Goal: Information Seeking & Learning: Learn about a topic

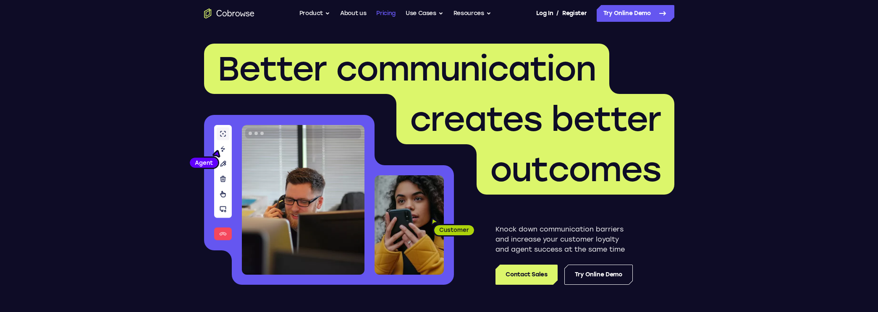
click at [384, 17] on link "Pricing" at bounding box center [385, 13] width 19 height 17
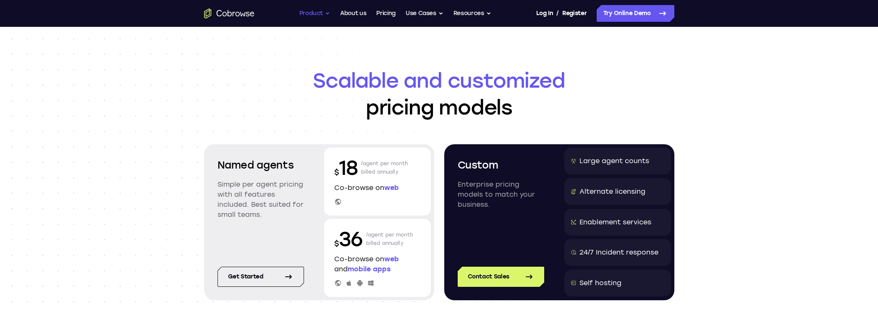
click at [319, 10] on button "Product" at bounding box center [314, 13] width 31 height 17
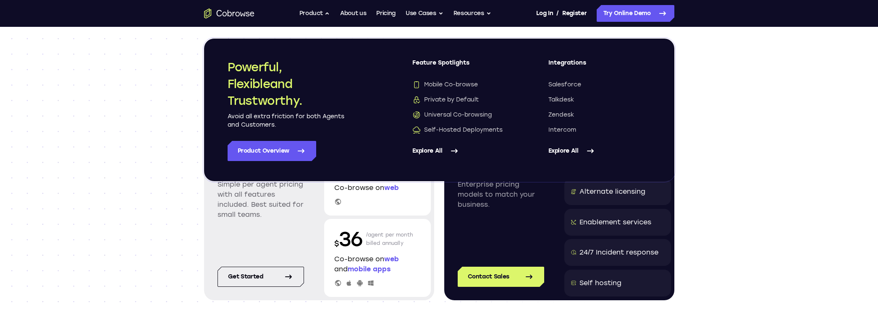
click at [442, 147] on link "Explore All" at bounding box center [463, 151] width 102 height 20
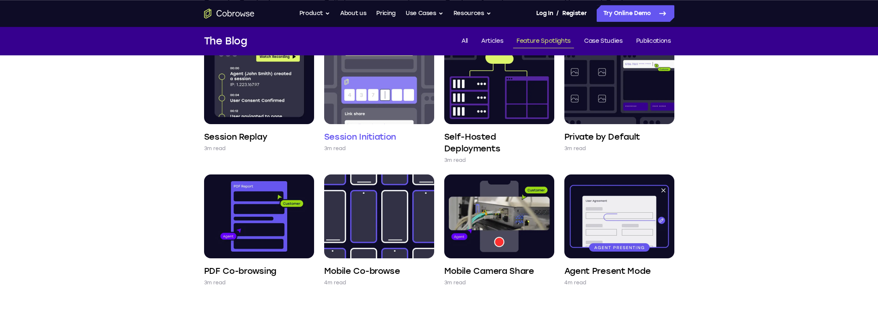
scroll to position [390, 0]
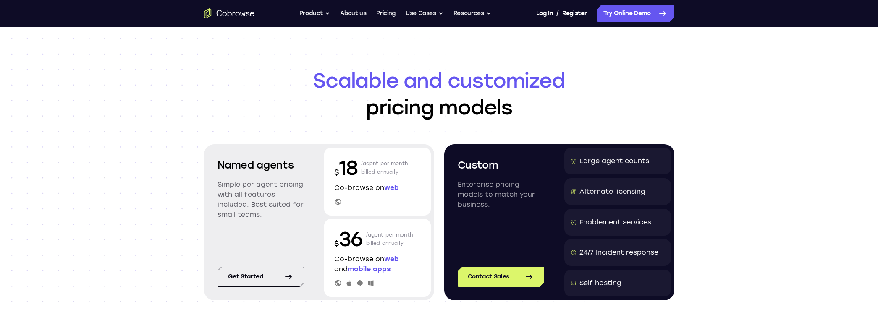
scroll to position [155, 0]
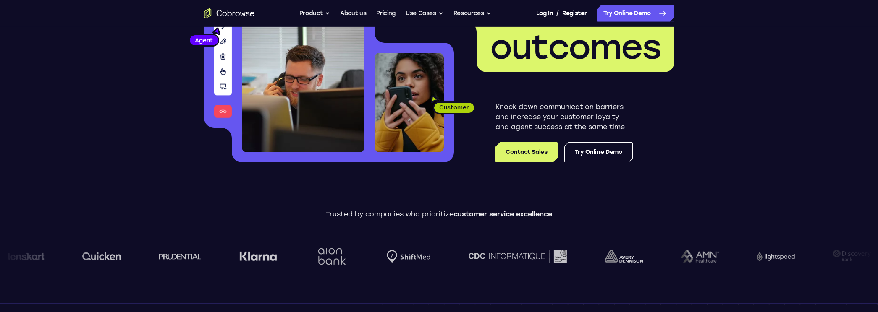
scroll to position [101, 0]
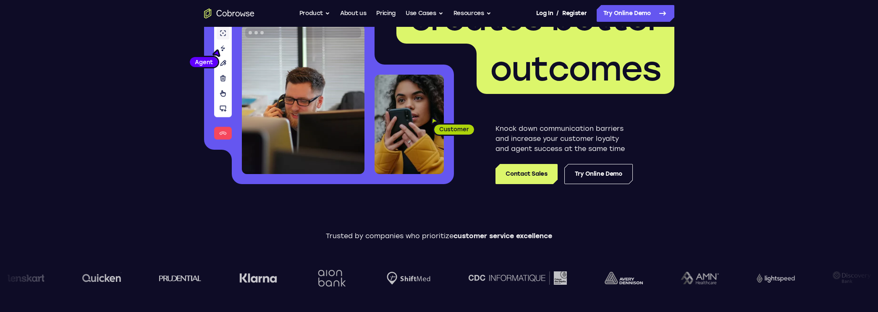
click at [314, 10] on button "Product" at bounding box center [314, 13] width 31 height 17
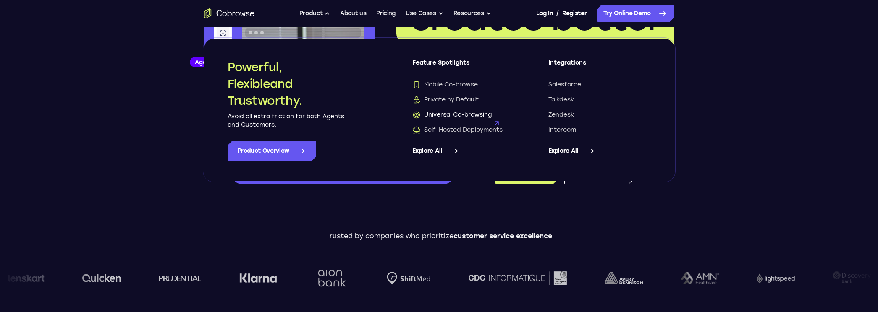
click at [465, 115] on span "Universal Co-browsing" at bounding box center [451, 115] width 79 height 8
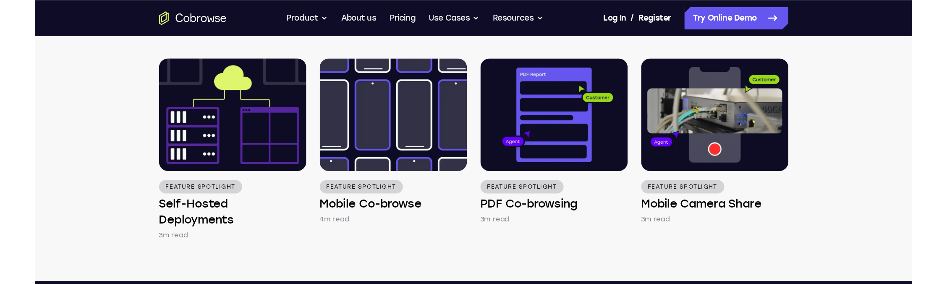
scroll to position [1232, 0]
